Goal: Find specific page/section: Find specific page/section

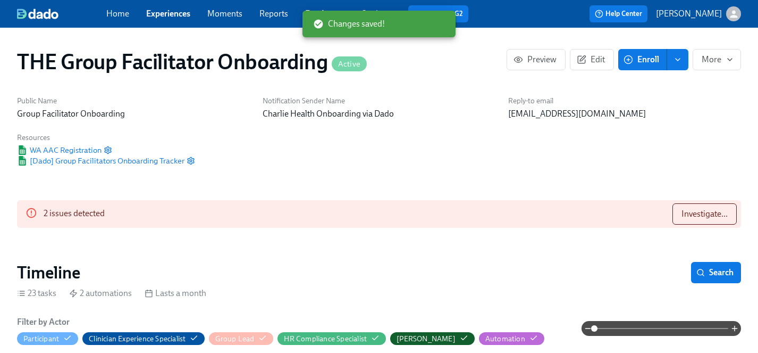
click at [171, 19] on span "Experiences" at bounding box center [168, 14] width 44 height 12
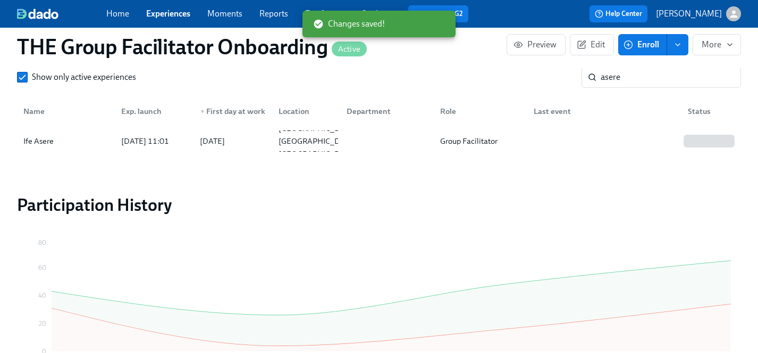
scroll to position [0, 17749]
click at [170, 16] on link "Experiences" at bounding box center [168, 14] width 44 height 10
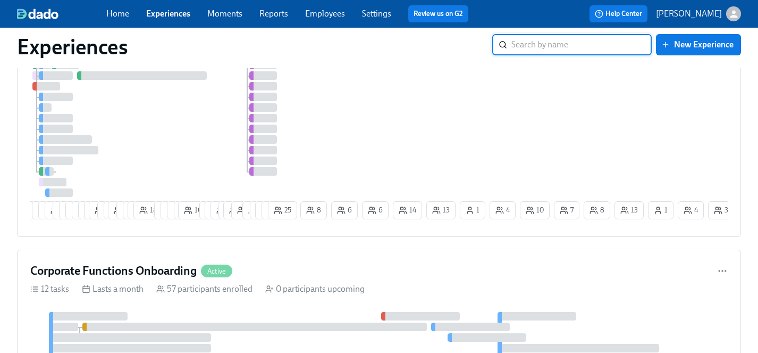
scroll to position [79, 0]
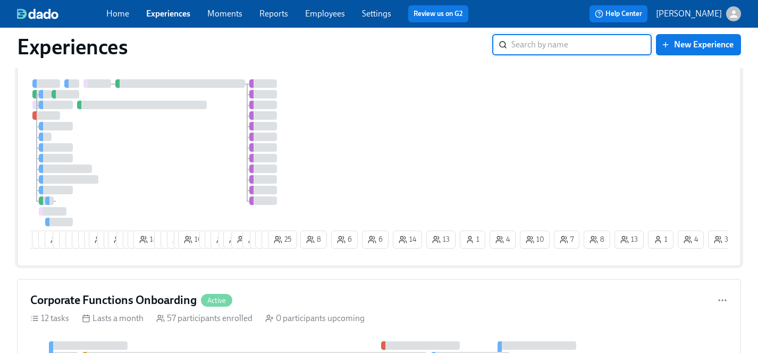
click at [344, 157] on div "24 15 13 13 3 3 5 7 4 8 29 4 2 19 7 7 12 18 9 8 9 4 10 7 17 15 4 23 3 11 9 12 1…" at bounding box center [379, 165] width 698 height 173
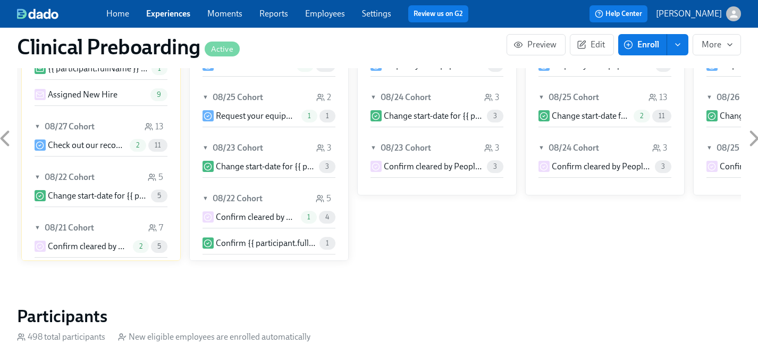
scroll to position [1187, 0]
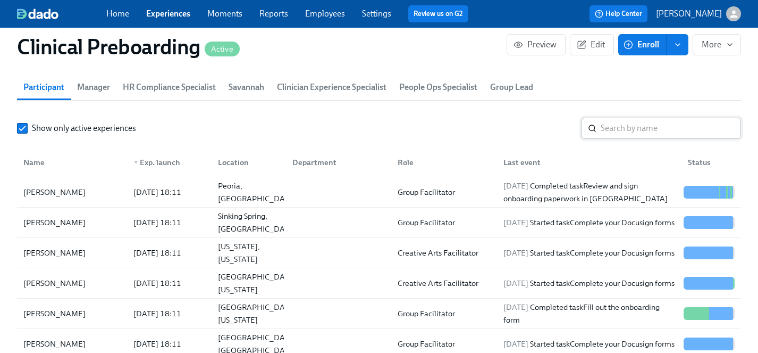
click at [635, 130] on input "search" at bounding box center [671, 128] width 140 height 21
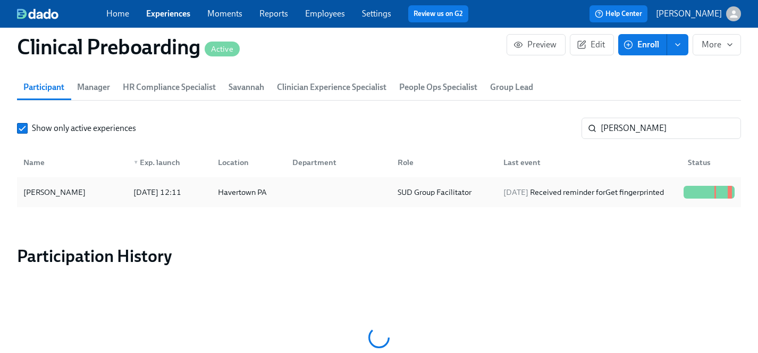
click at [48, 191] on div "[PERSON_NAME]" at bounding box center [54, 192] width 71 height 13
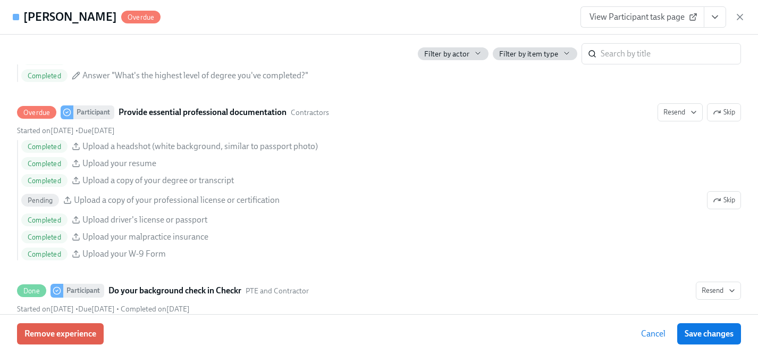
scroll to position [1112, 0]
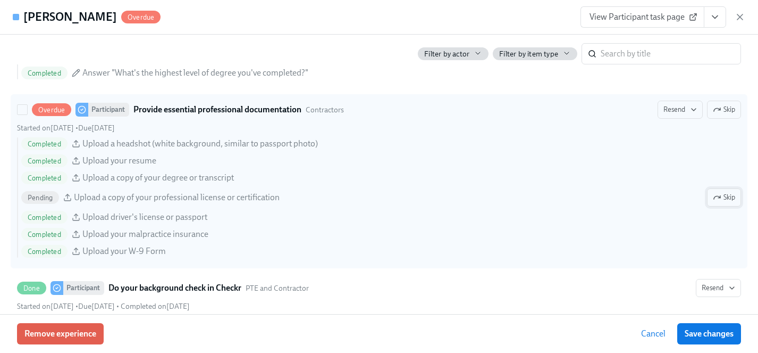
click at [724, 195] on span "Skip" at bounding box center [724, 197] width 22 height 11
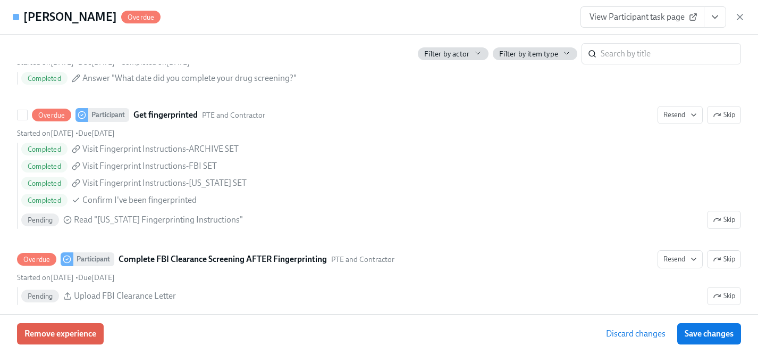
scroll to position [1422, 0]
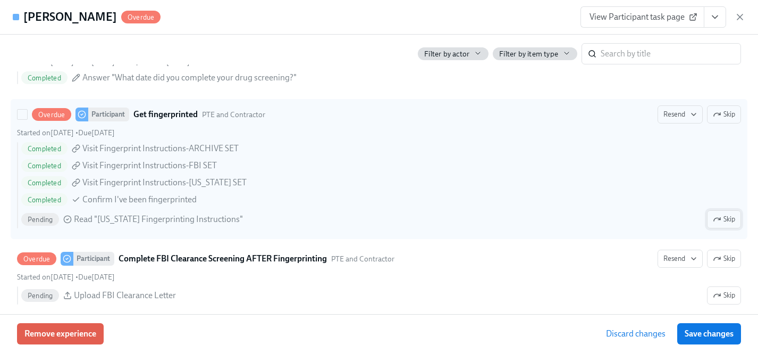
click at [722, 223] on span "Skip" at bounding box center [724, 219] width 22 height 11
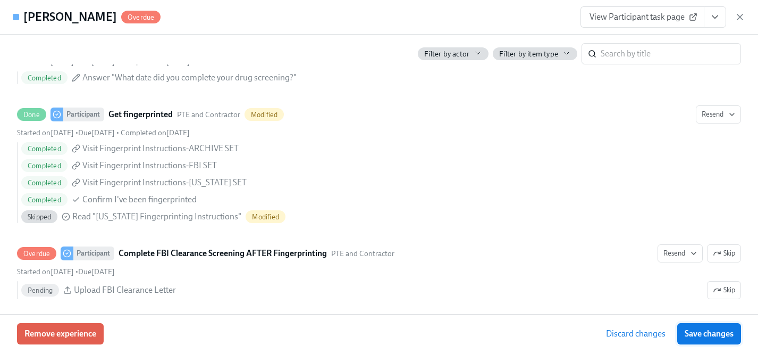
click at [708, 333] on span "Save changes" at bounding box center [709, 333] width 49 height 11
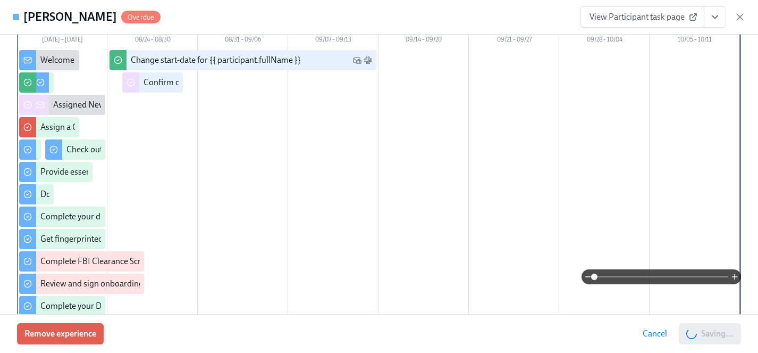
scroll to position [0, 0]
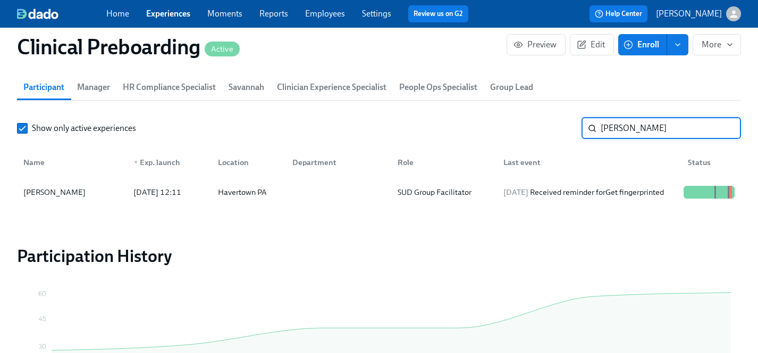
drag, startPoint x: 666, startPoint y: 127, endPoint x: 489, endPoint y: 126, distance: 176.5
click at [489, 126] on div "Show only active experiences [PERSON_NAME] ​" at bounding box center [379, 128] width 724 height 21
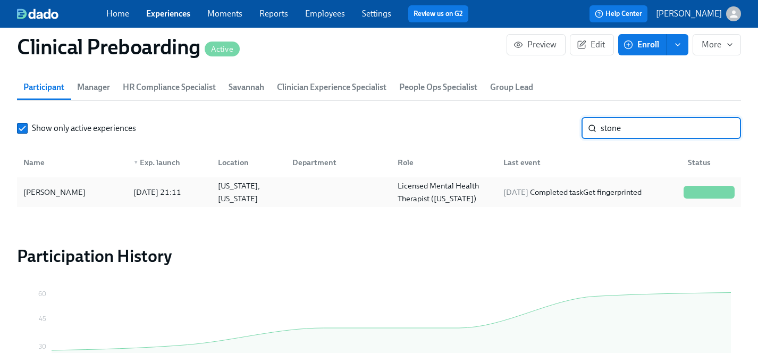
type input "stone"
click at [62, 192] on div "[PERSON_NAME]" at bounding box center [54, 192] width 71 height 13
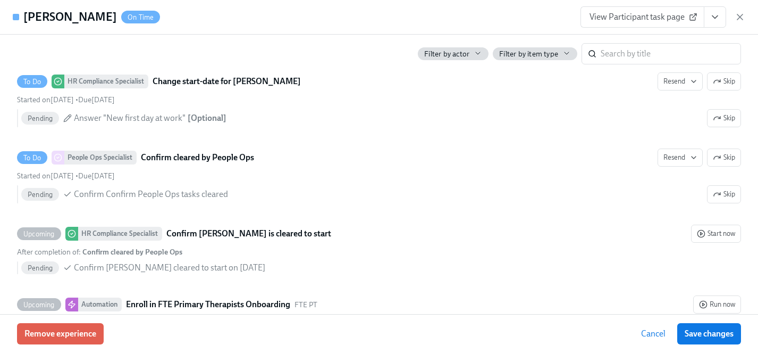
scroll to position [2191, 0]
